Goal: Task Accomplishment & Management: Manage account settings

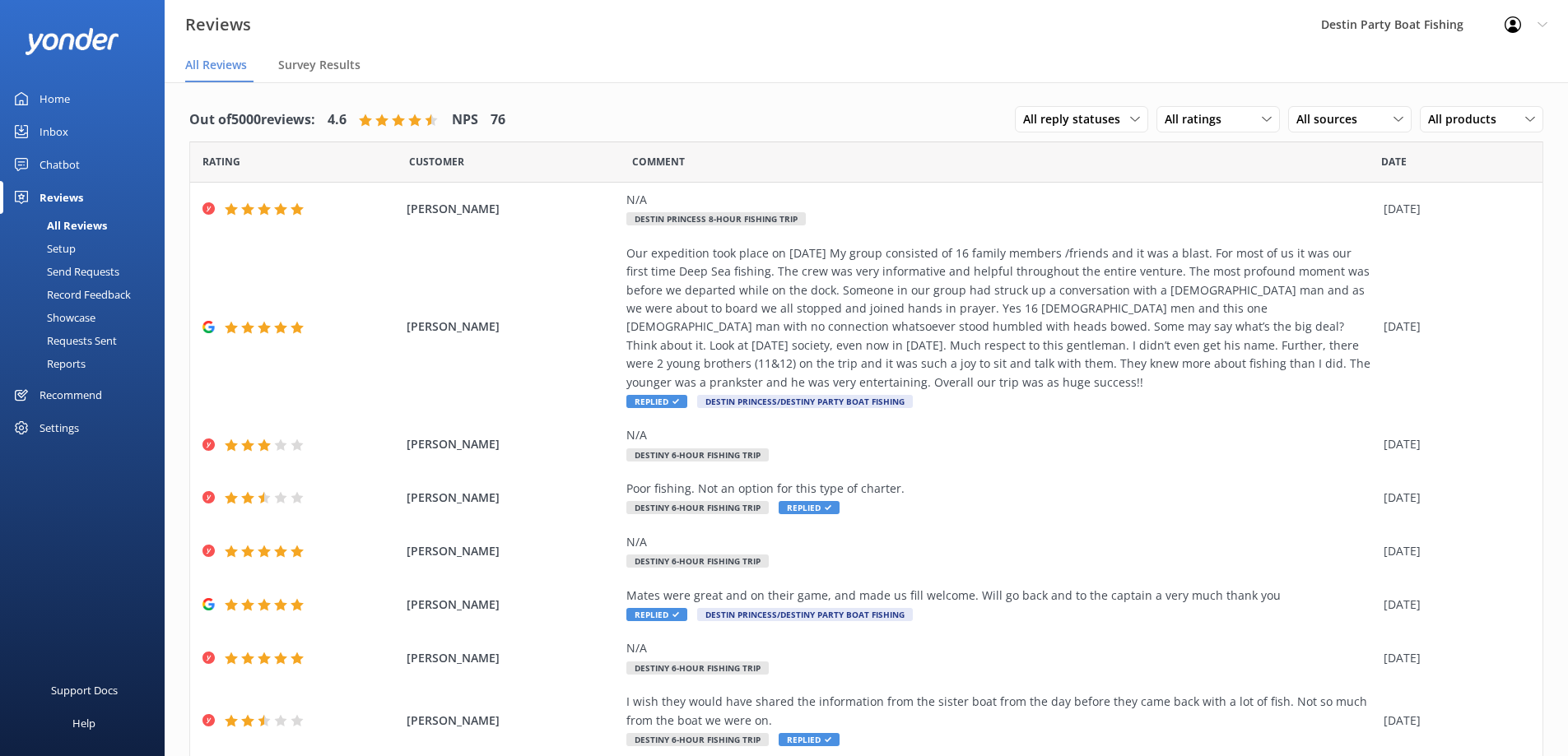
click at [45, 129] on div "Inbox" at bounding box center [54, 131] width 29 height 33
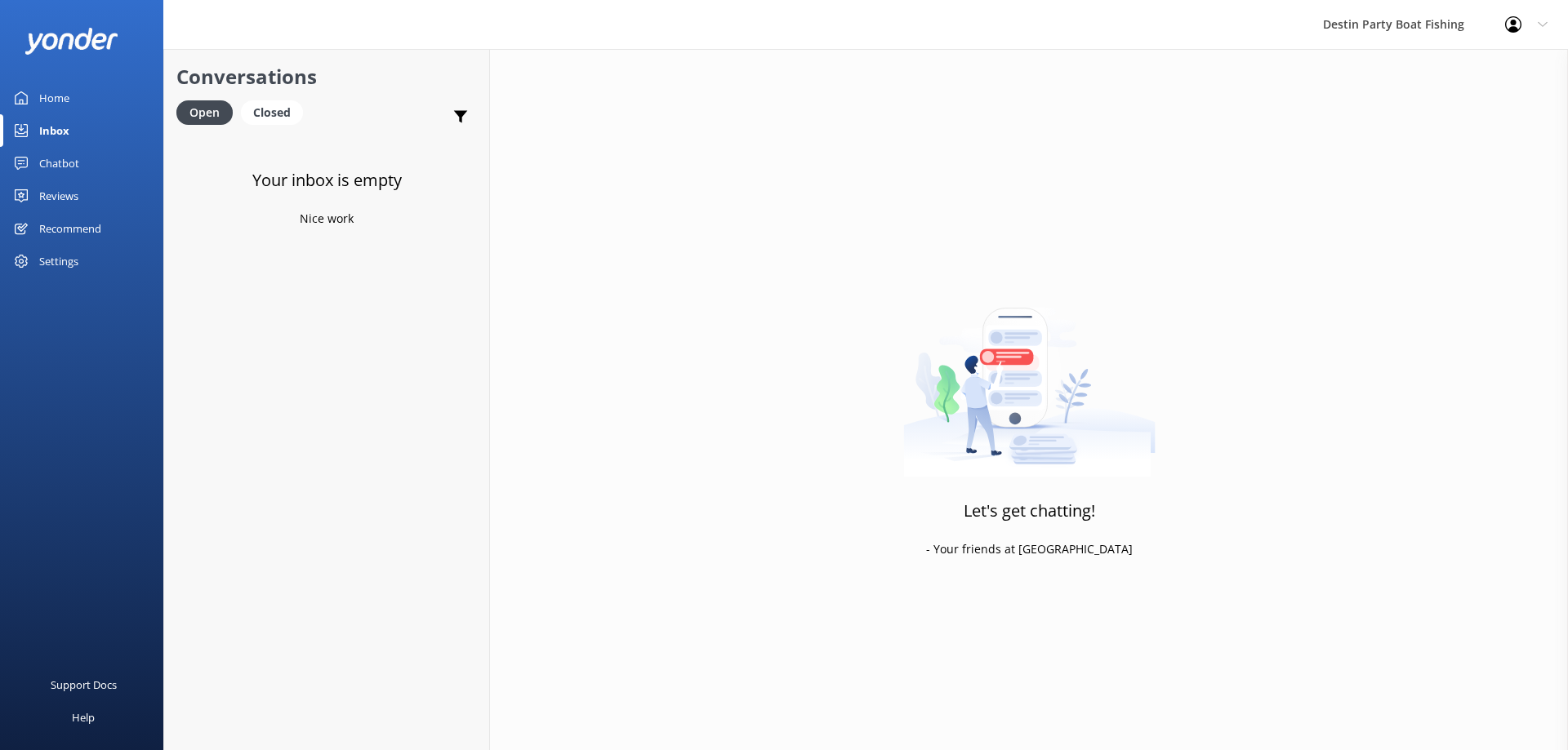
click at [51, 195] on div "Reviews" at bounding box center [58, 196] width 39 height 32
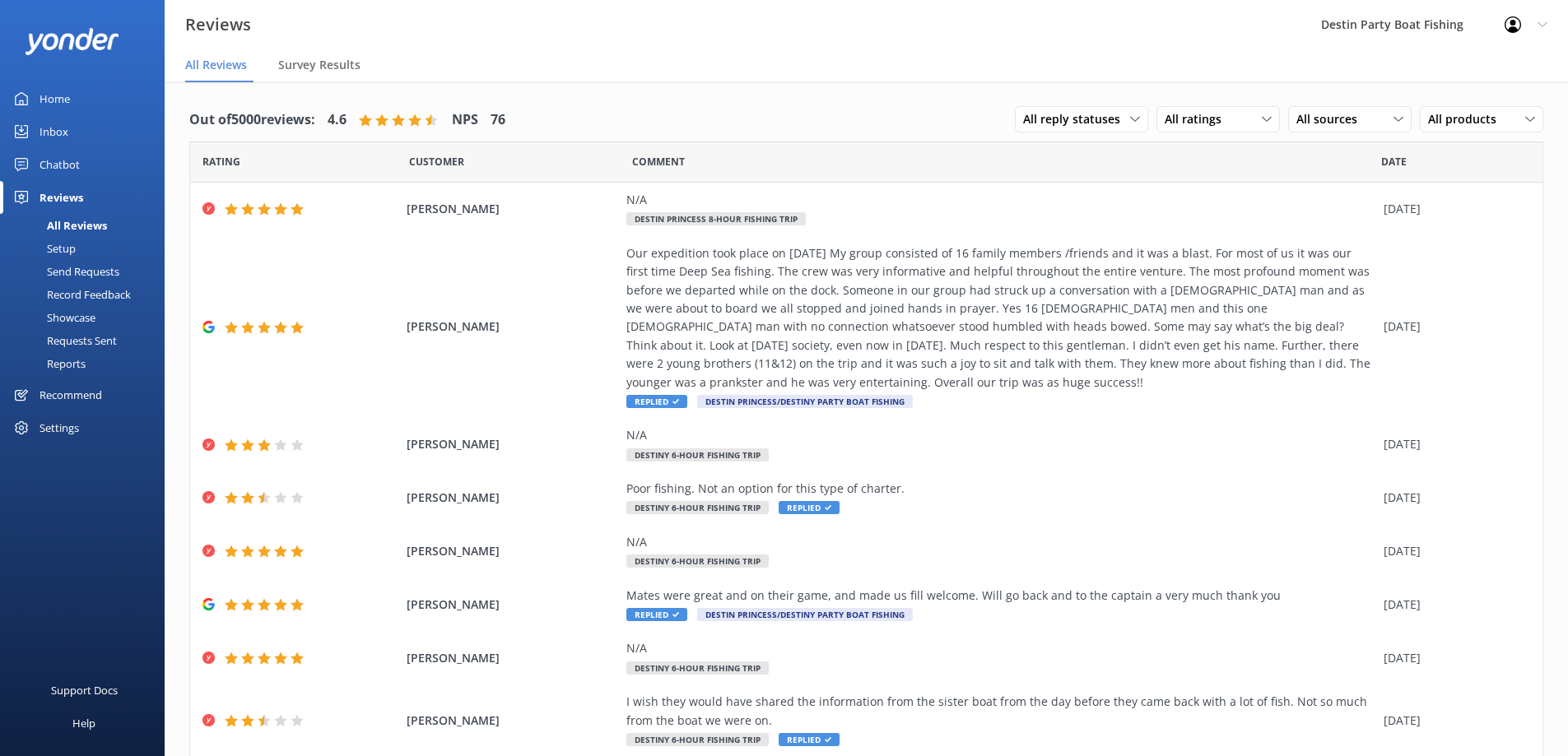
click at [46, 101] on div "Home" at bounding box center [55, 98] width 30 height 33
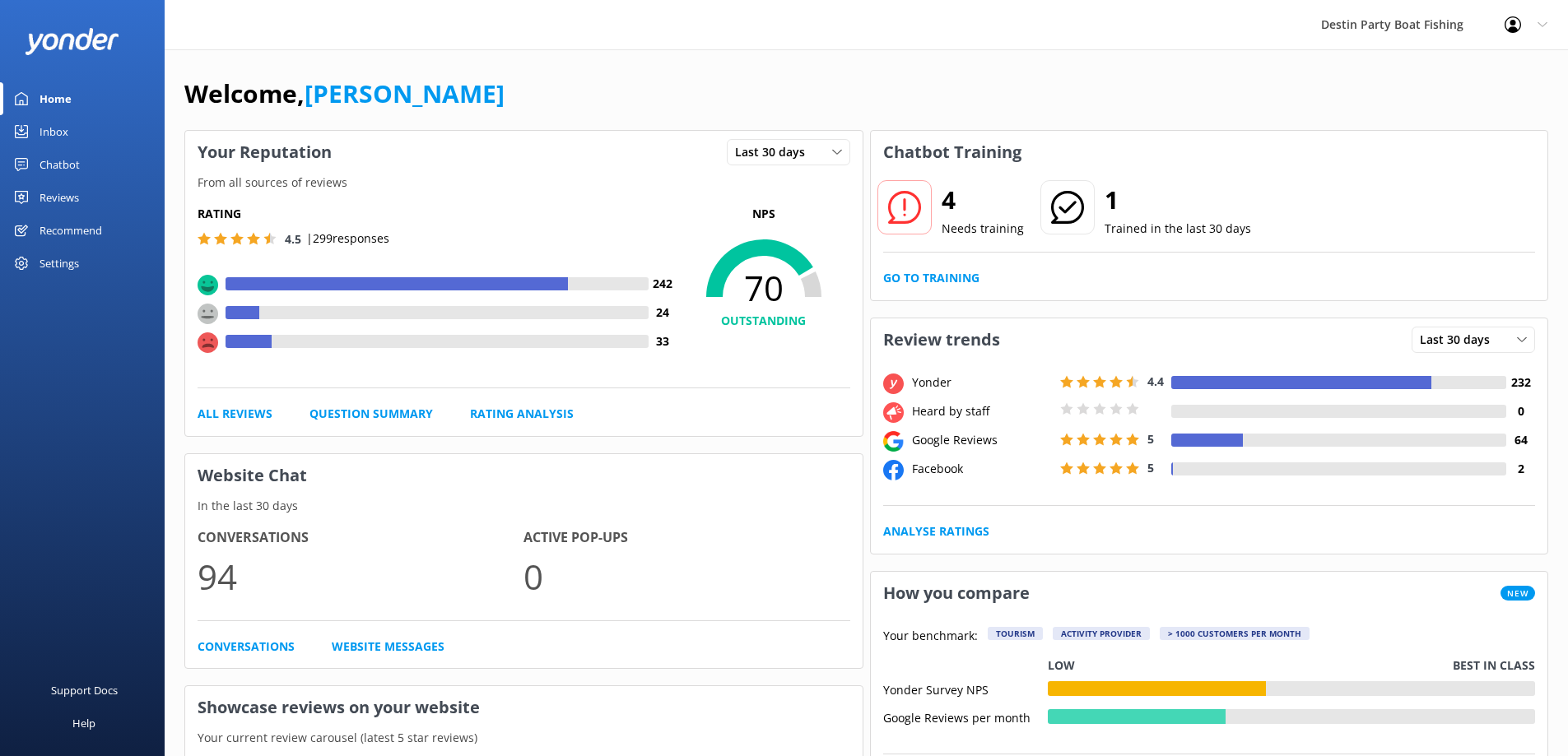
click at [48, 136] on div "Inbox" at bounding box center [54, 131] width 29 height 33
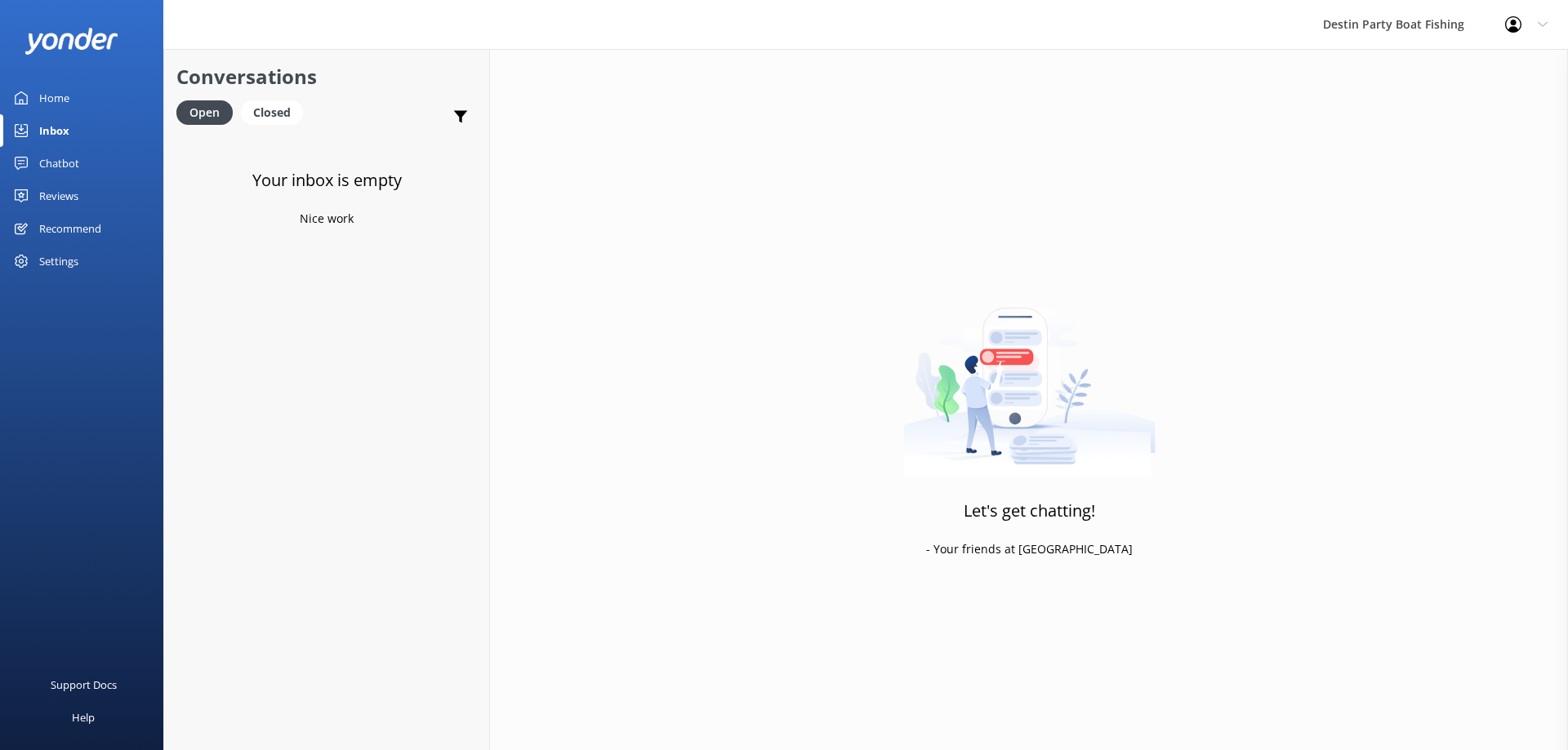
click at [53, 203] on div "Reviews" at bounding box center [58, 196] width 39 height 32
